Goal: Find specific page/section: Find specific page/section

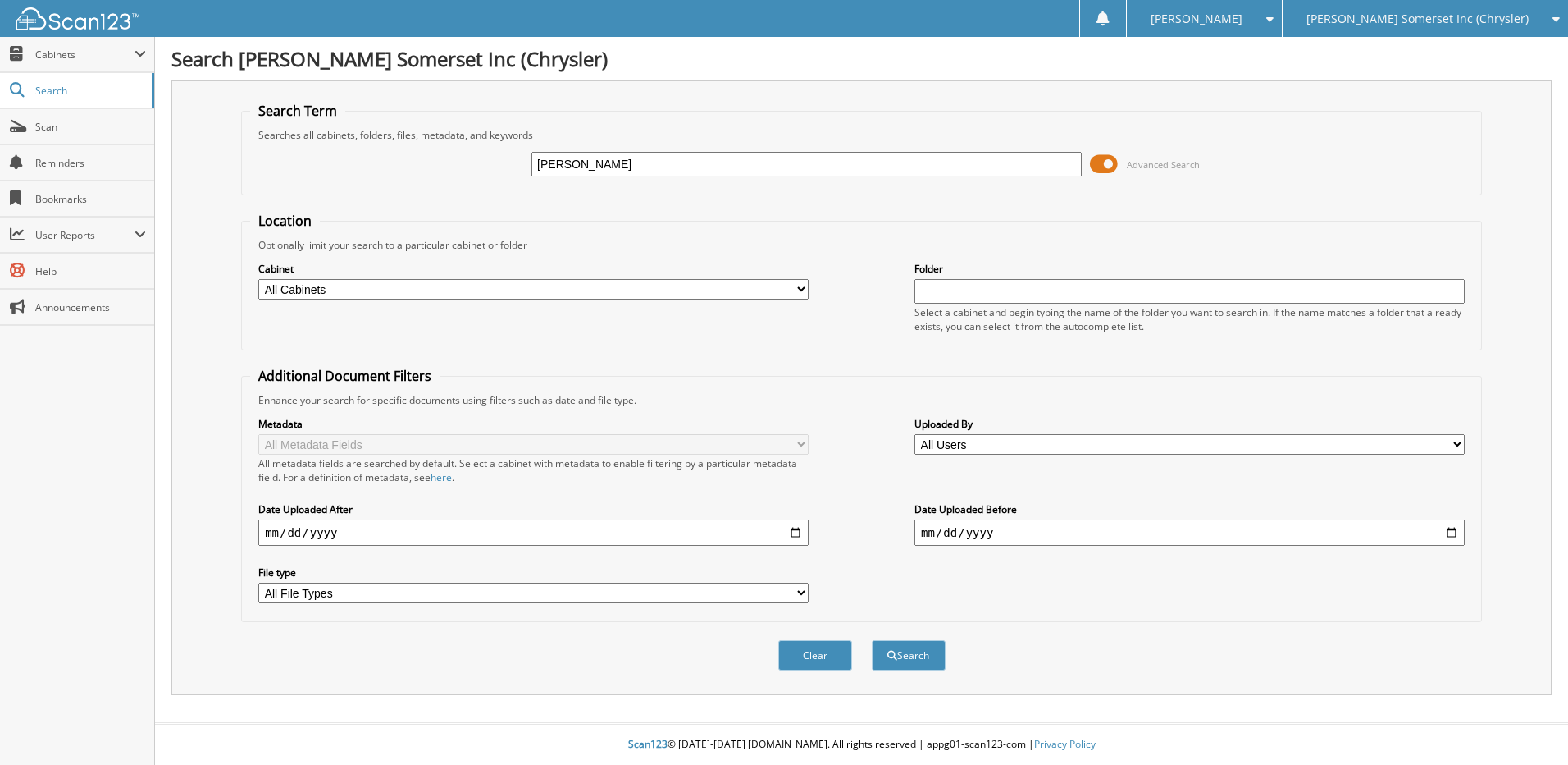
type input "[PERSON_NAME]"
click at [872, 640] on button "Search" at bounding box center [908, 655] width 73 height 30
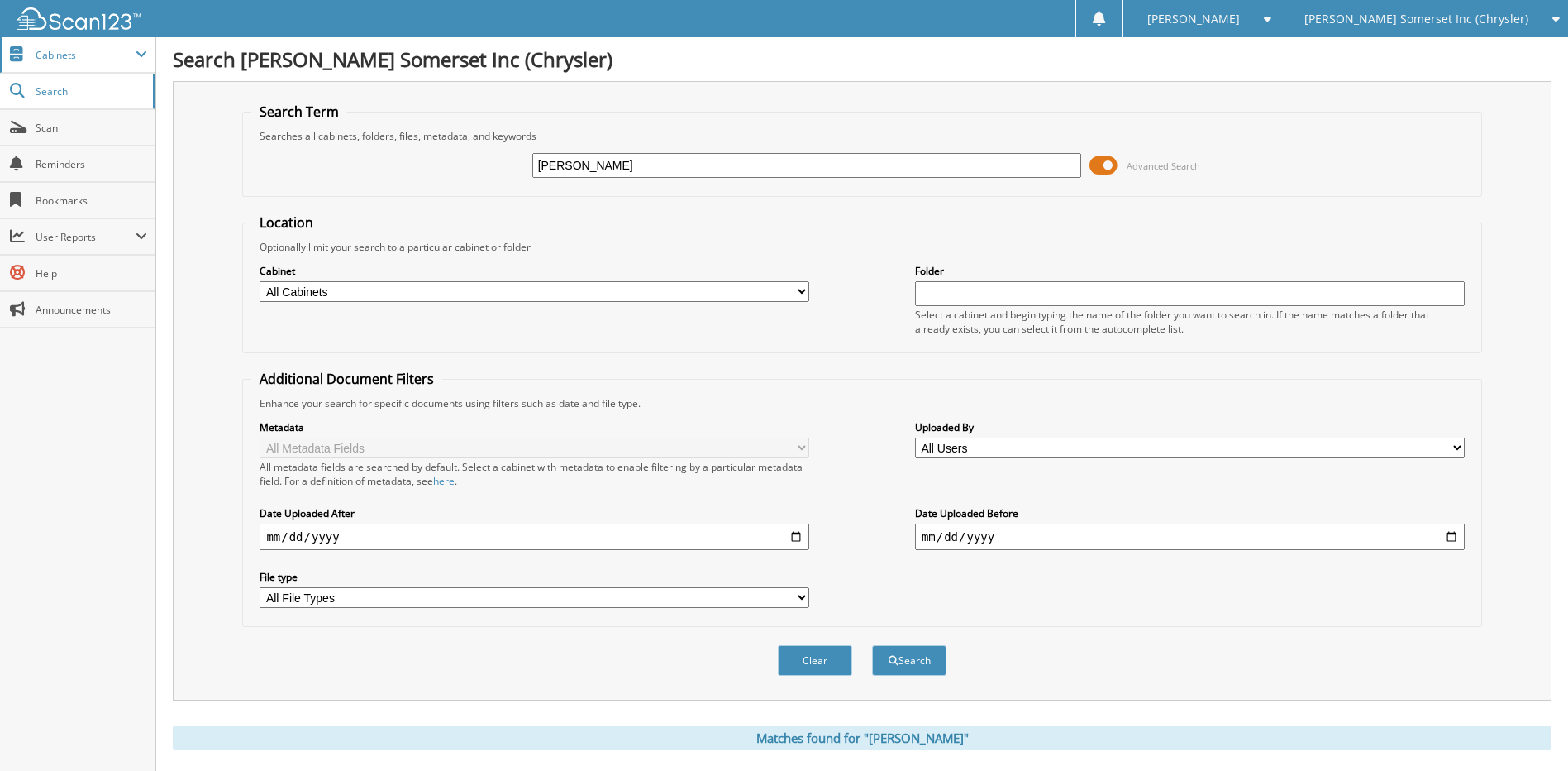
click at [62, 46] on span "Cabinets" at bounding box center [78, 55] width 155 height 36
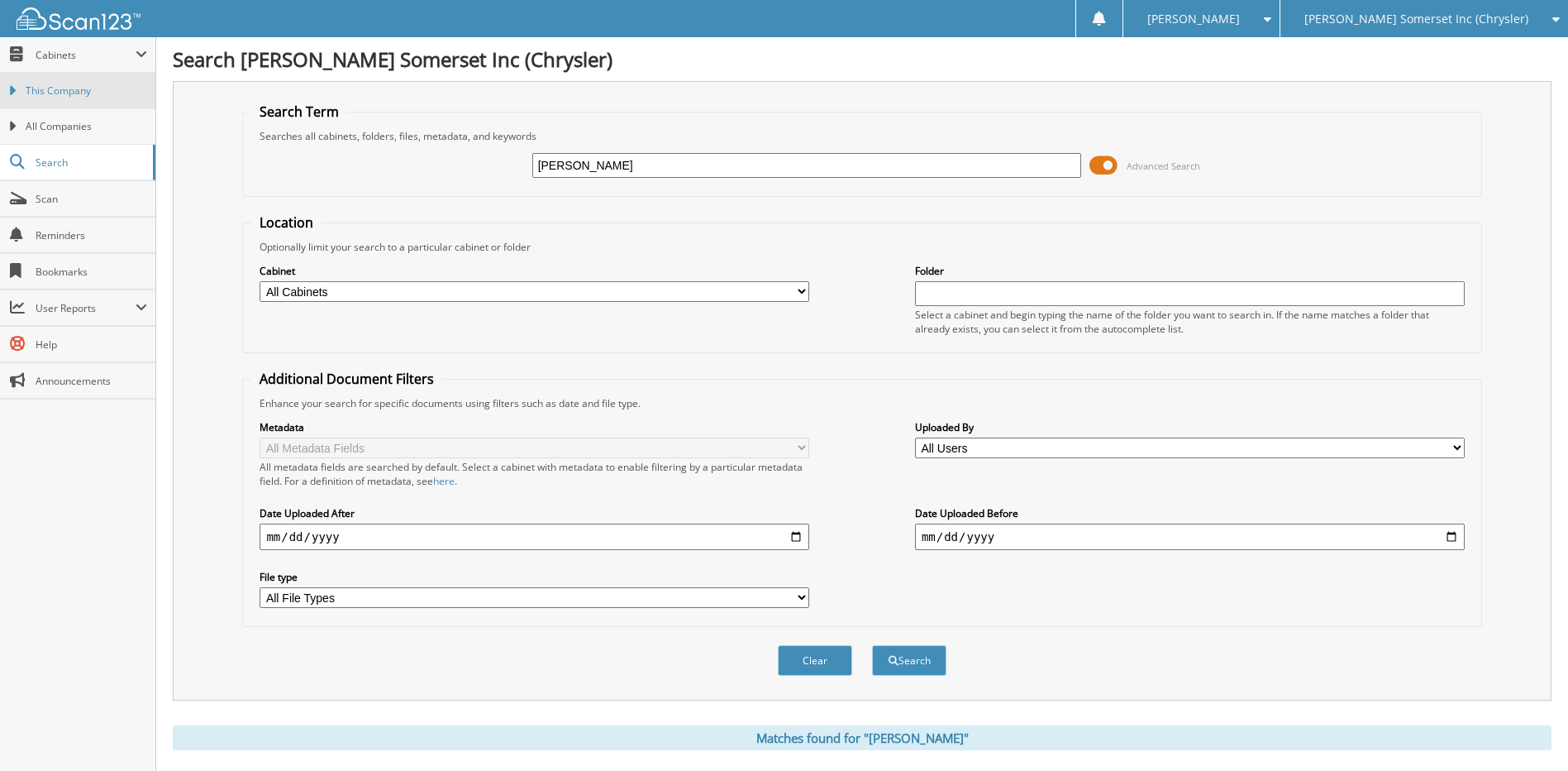
click at [54, 83] on link "This Company" at bounding box center [78, 91] width 155 height 36
